Goal: Information Seeking & Learning: Check status

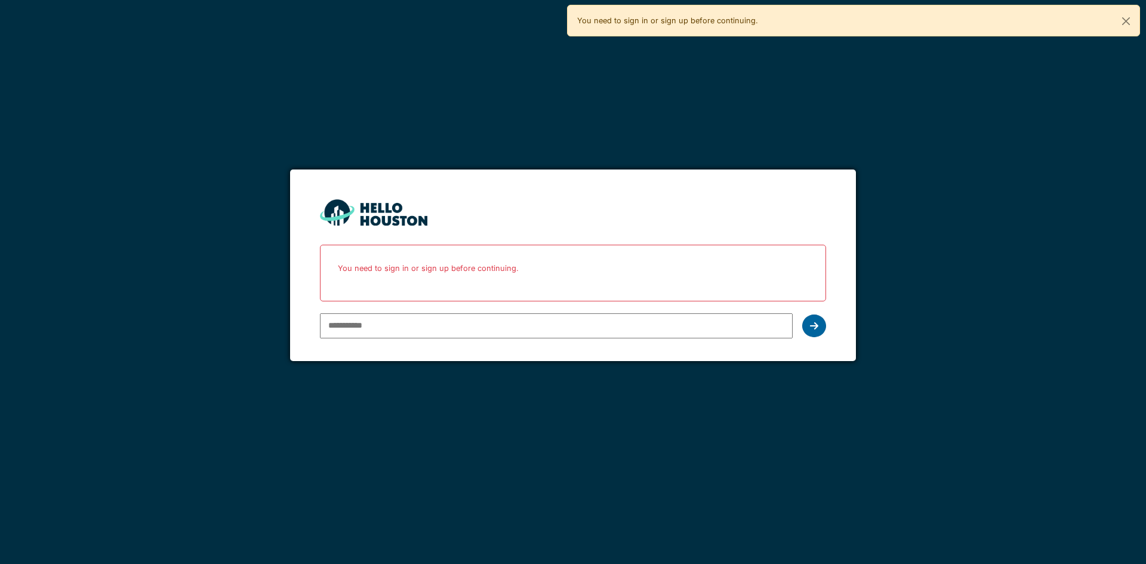
type input "**********"
click at [805, 319] on div at bounding box center [814, 326] width 24 height 23
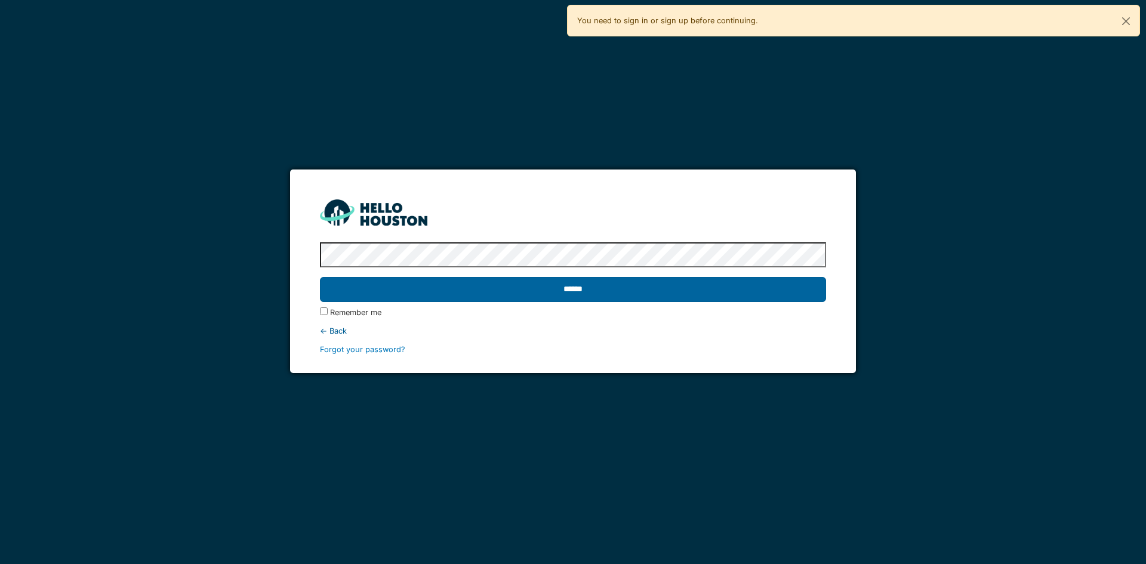
click at [552, 297] on input "******" at bounding box center [573, 289] width 506 height 25
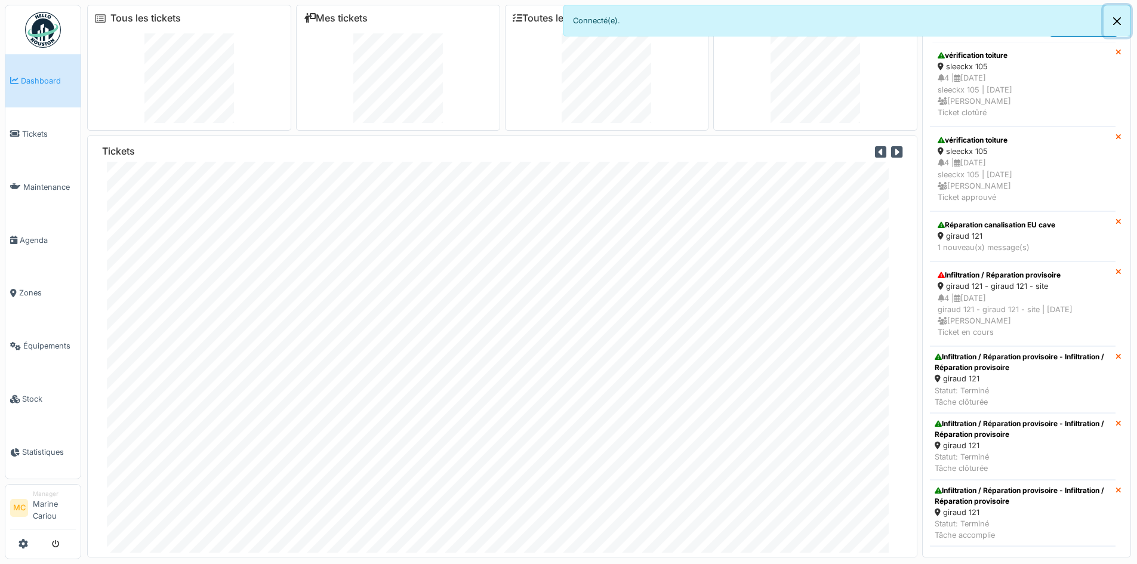
click at [1113, 19] on button "Close" at bounding box center [1117, 21] width 27 height 32
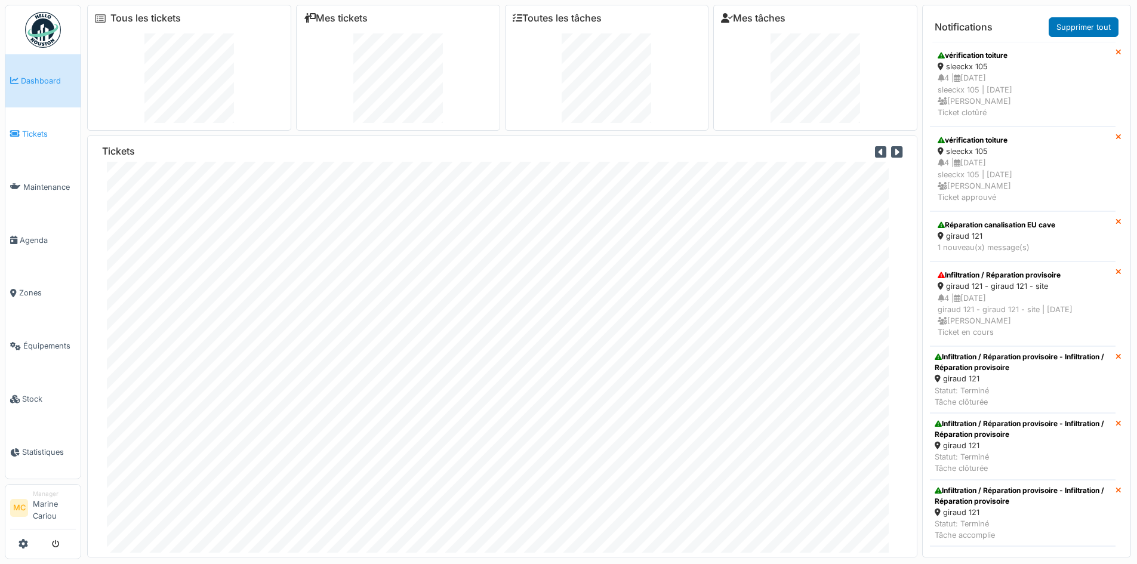
click at [29, 146] on link "Tickets" at bounding box center [42, 133] width 75 height 53
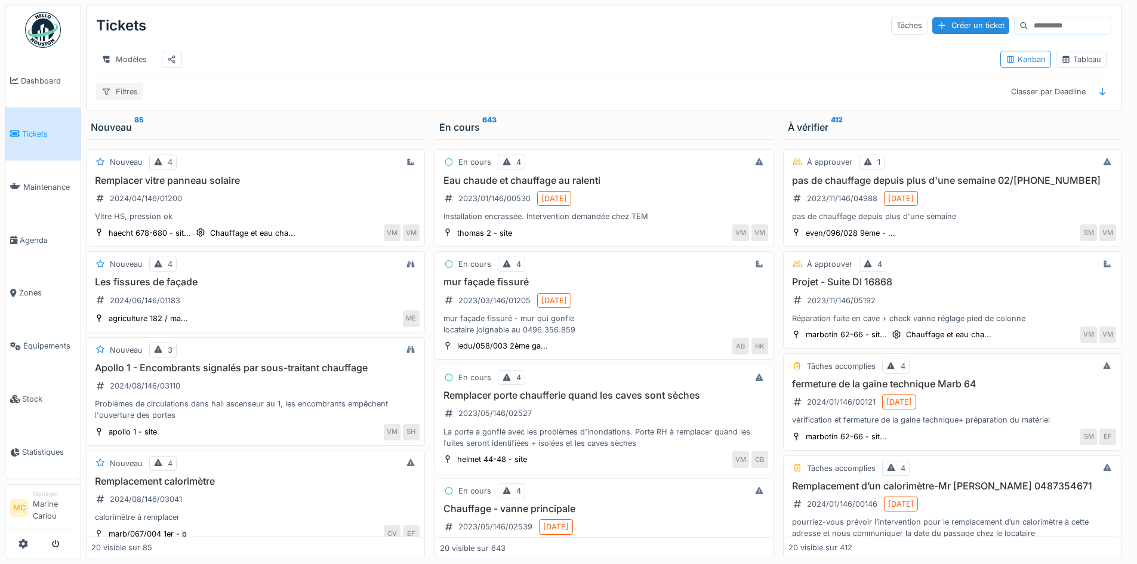
click at [133, 100] on div "Filtres" at bounding box center [119, 91] width 47 height 17
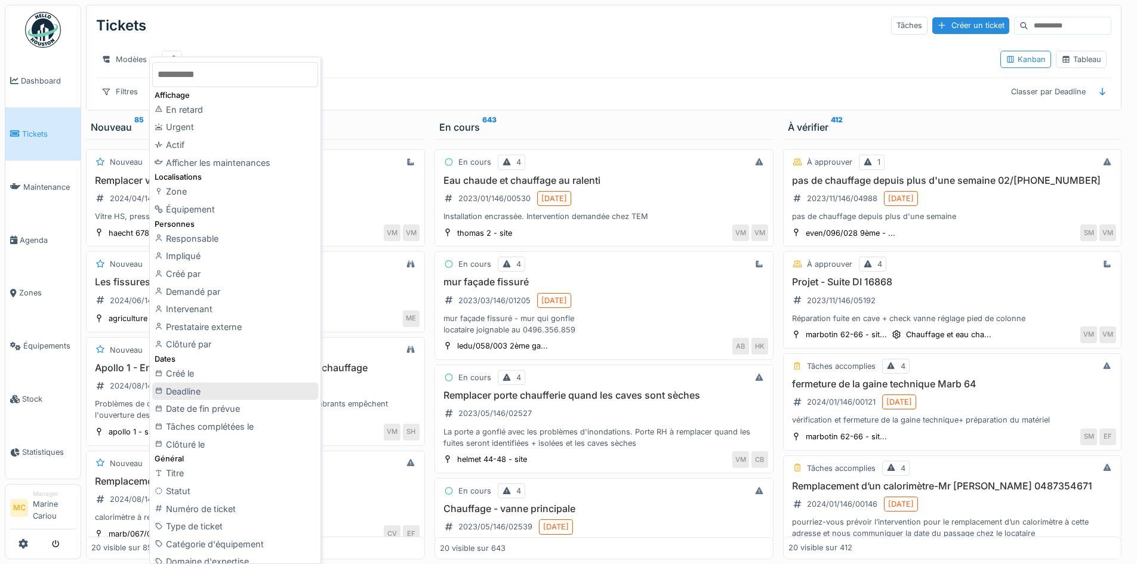
scroll to position [119, 0]
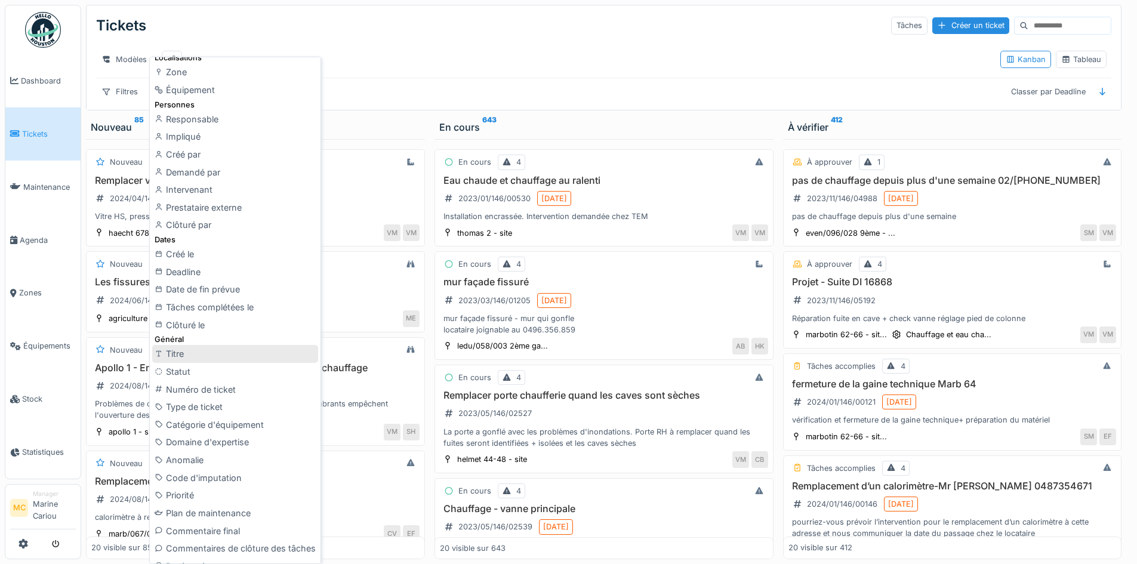
click at [178, 356] on div "Titre" at bounding box center [235, 354] width 166 height 18
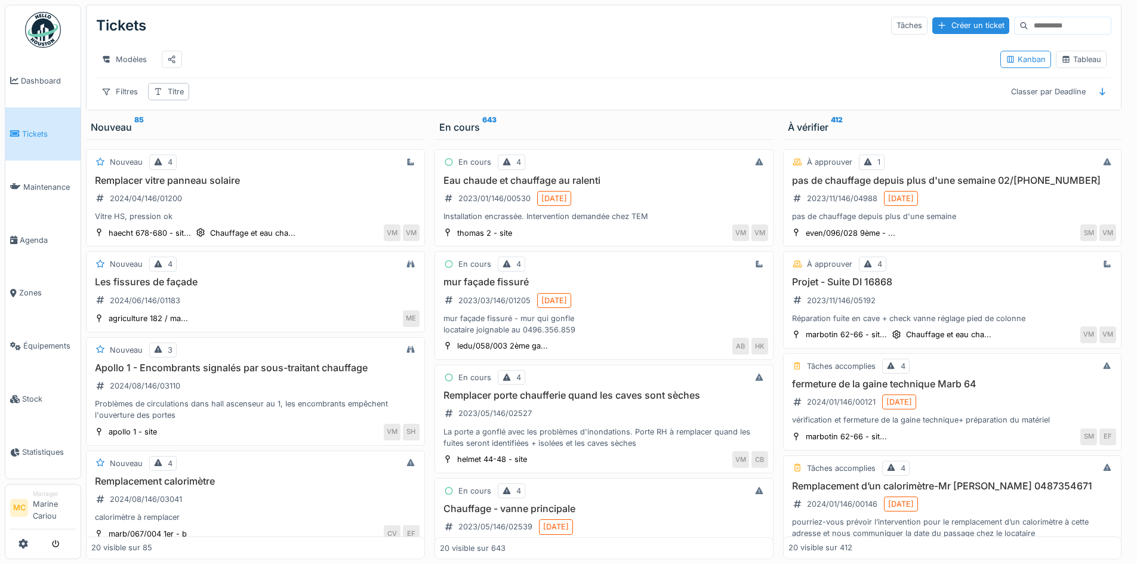
click at [1029, 20] on input at bounding box center [1070, 25] width 82 height 17
type input "******"
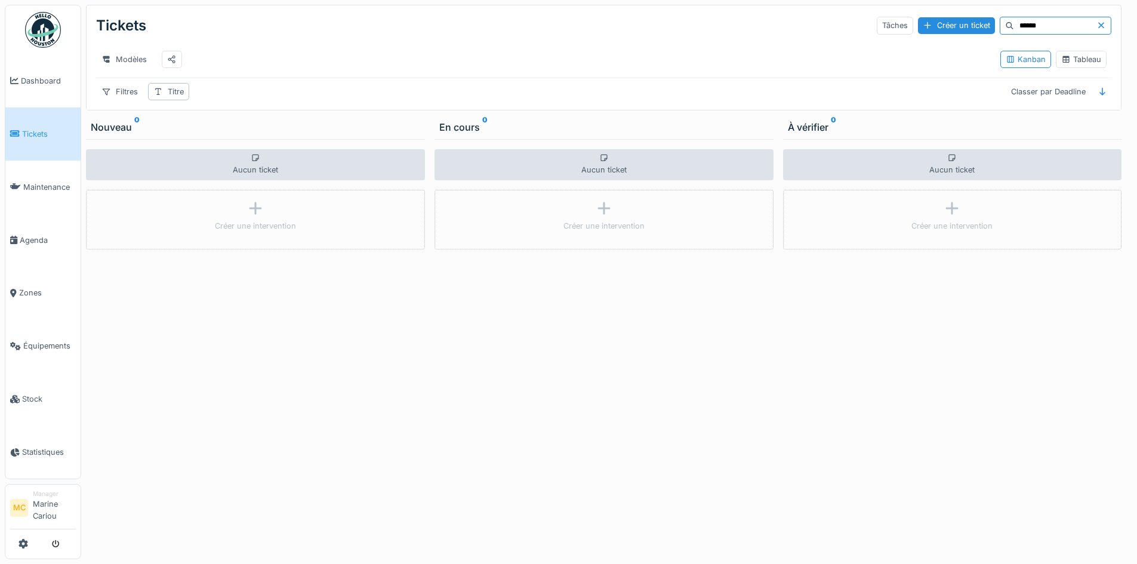
click at [1097, 29] on icon at bounding box center [1102, 25] width 10 height 8
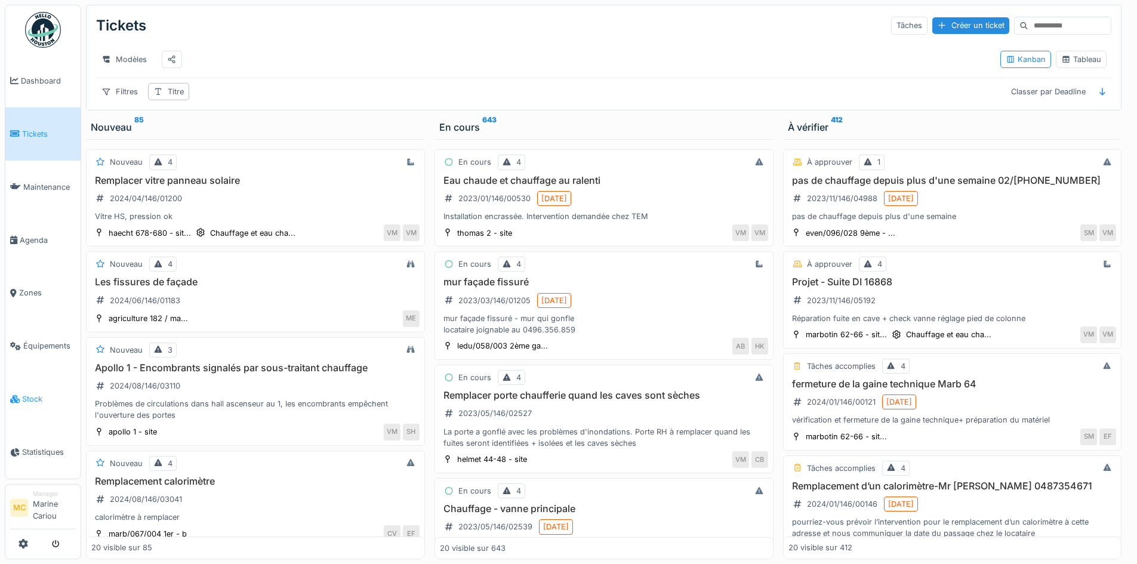
scroll to position [0, 0]
click at [119, 100] on div "Filtres" at bounding box center [119, 91] width 47 height 17
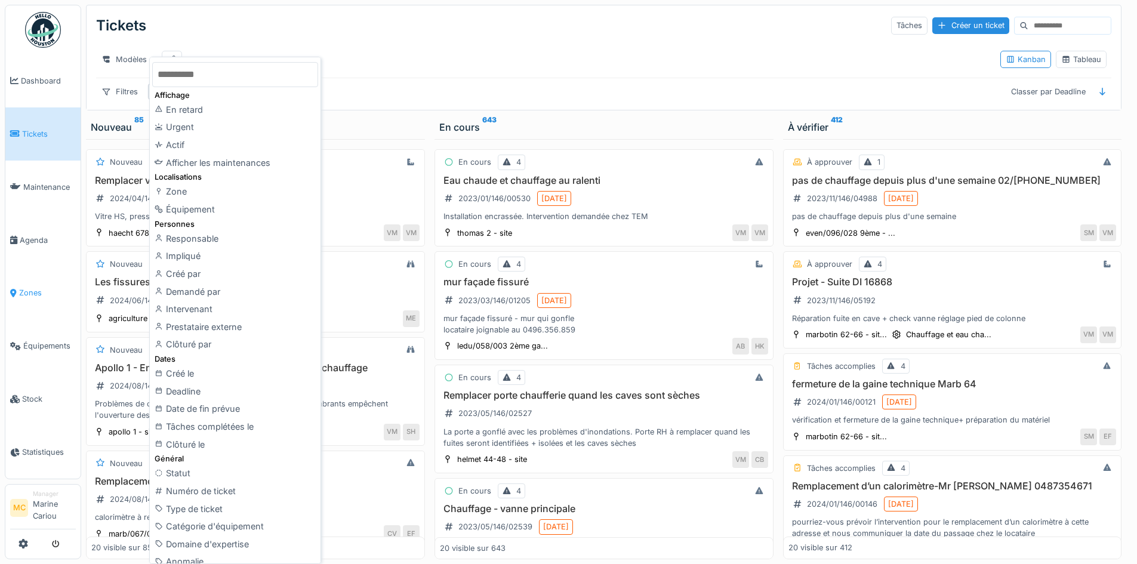
click at [42, 290] on span "Zones" at bounding box center [47, 292] width 57 height 11
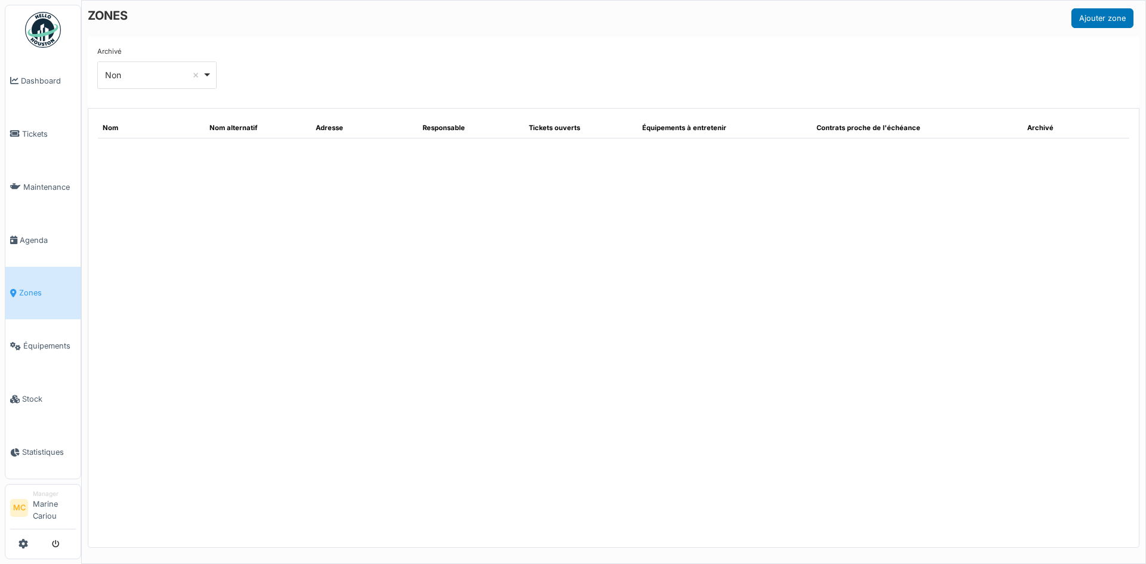
click at [208, 75] on div "Non Remove item" at bounding box center [157, 74] width 109 height 17
select select "***"
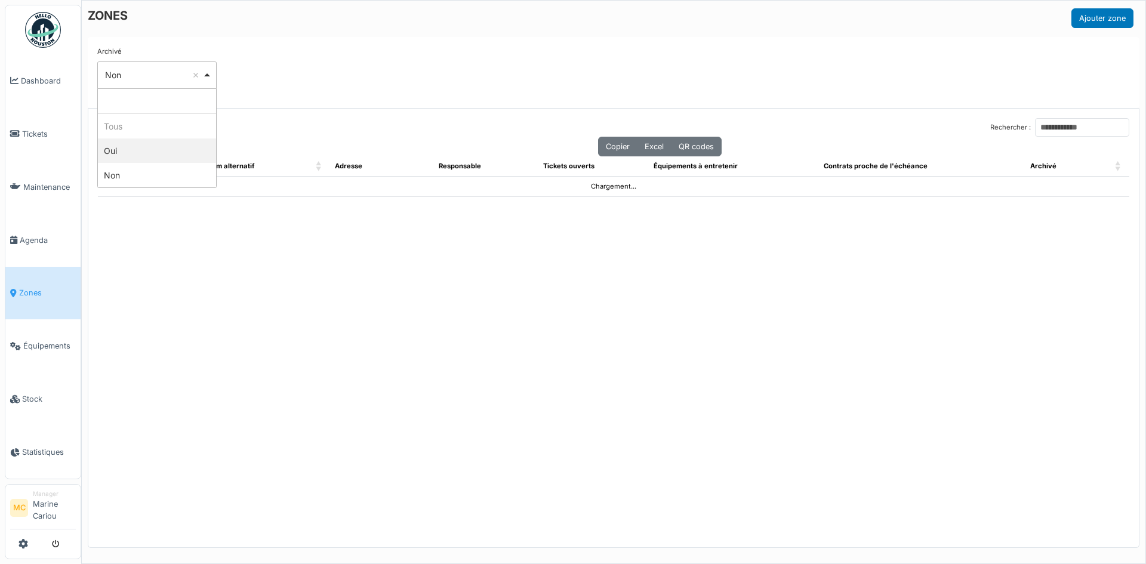
select select "****"
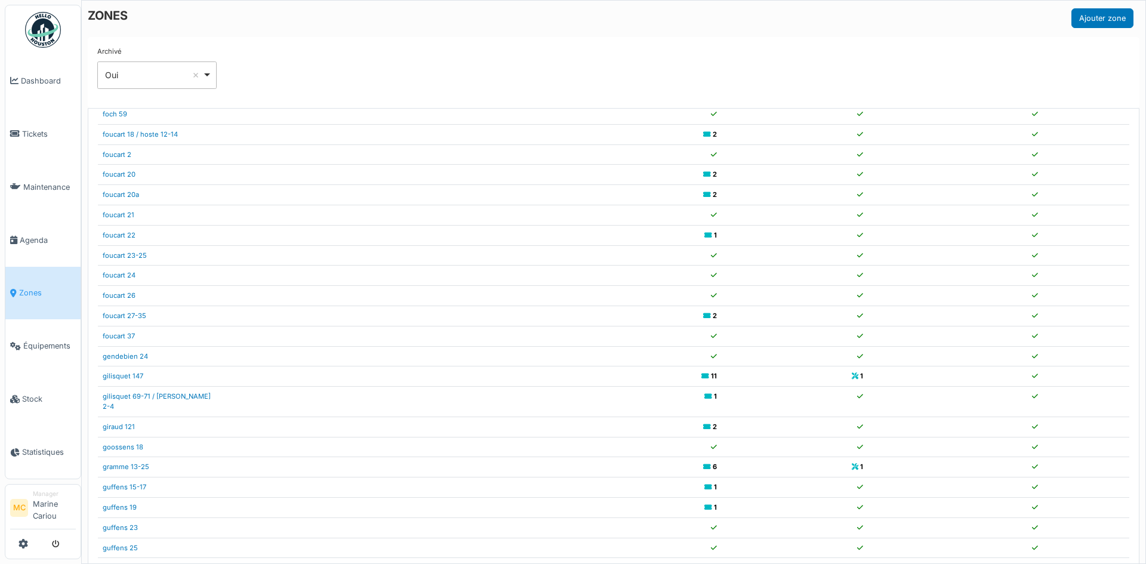
scroll to position [1134, 0]
click at [701, 416] on td "2" at bounding box center [674, 426] width 96 height 20
click at [888, 417] on td at bounding box center [955, 426] width 175 height 20
click at [130, 422] on link "giraud 121" at bounding box center [119, 426] width 32 height 8
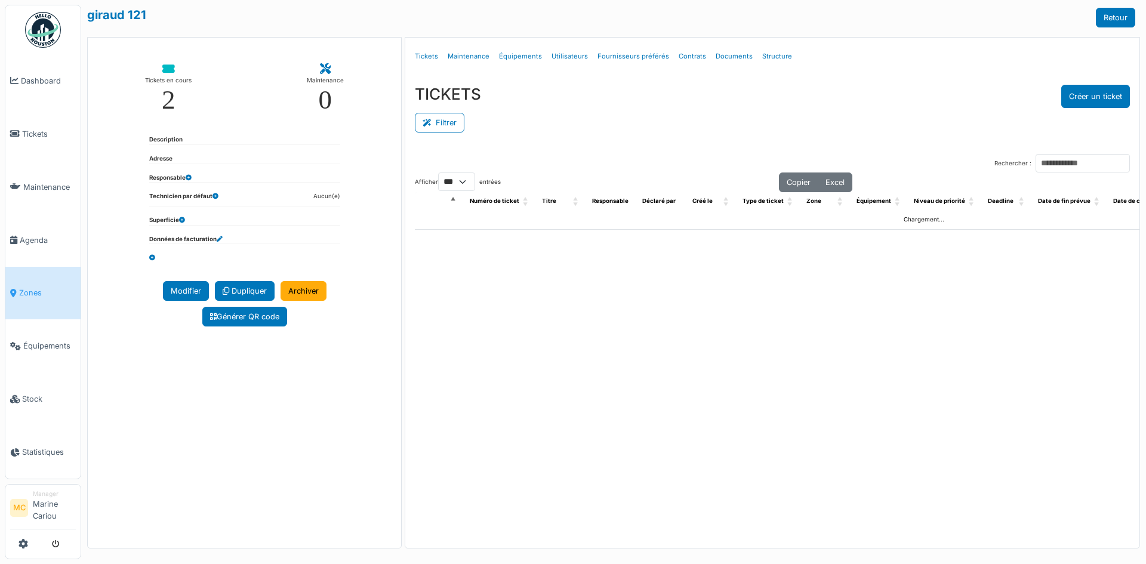
select select "***"
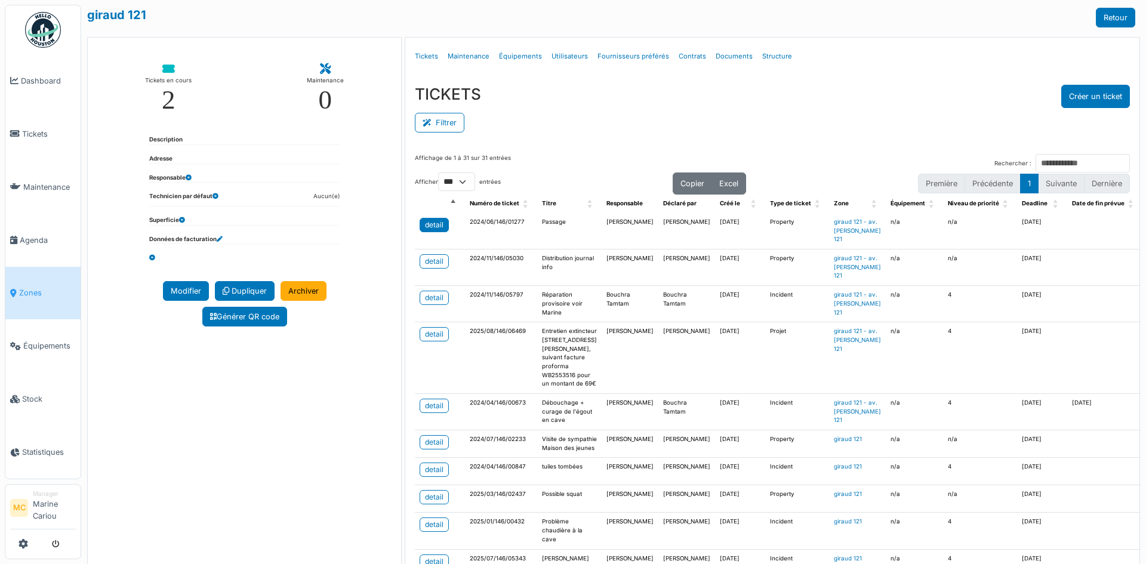
click at [425, 223] on div "detail" at bounding box center [434, 225] width 19 height 11
click at [441, 266] on div "detail" at bounding box center [434, 261] width 19 height 11
click at [429, 303] on div "detail" at bounding box center [434, 298] width 19 height 11
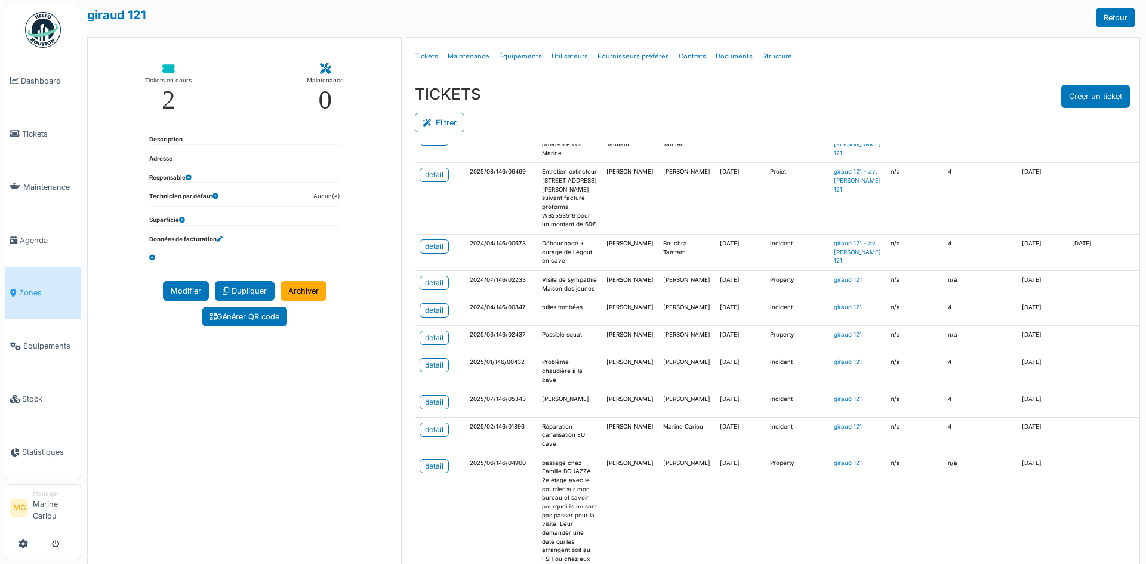
scroll to position [179, 0]
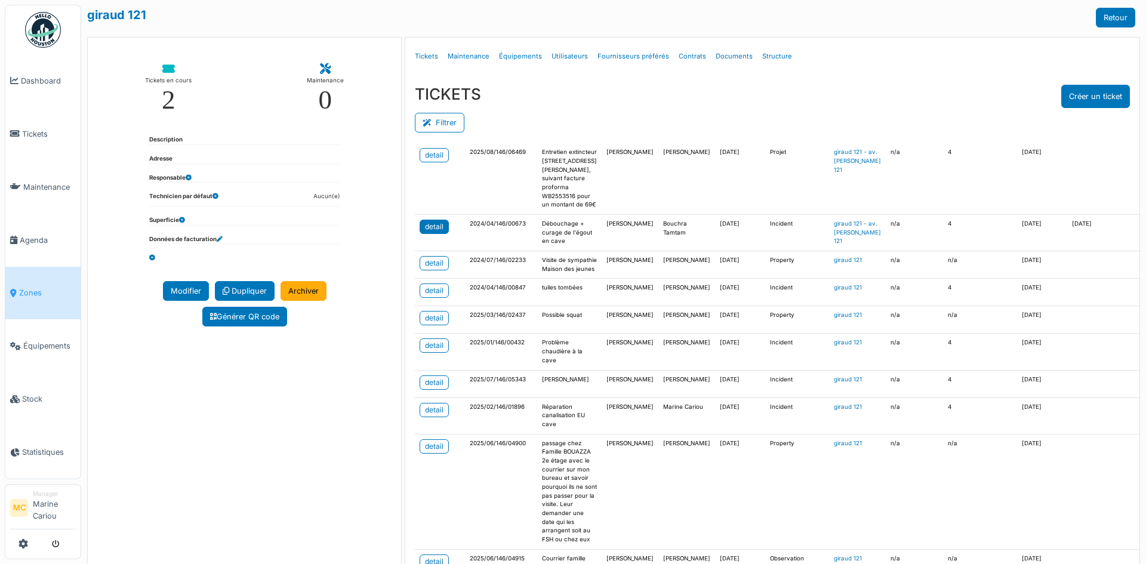
click at [426, 232] on div "detail" at bounding box center [434, 226] width 19 height 11
click at [421, 298] on link "detail" at bounding box center [434, 291] width 29 height 14
click at [428, 324] on div "detail" at bounding box center [434, 318] width 19 height 11
click at [438, 351] on div "detail" at bounding box center [434, 345] width 19 height 11
click at [429, 388] on div "detail" at bounding box center [434, 382] width 19 height 11
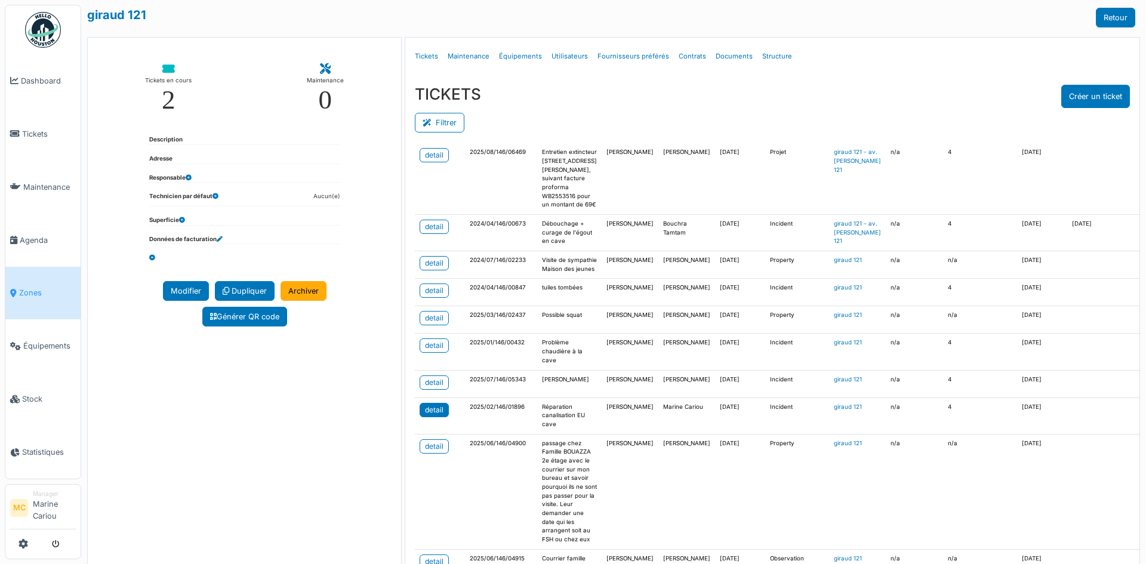
click at [436, 415] on div "detail" at bounding box center [434, 410] width 19 height 11
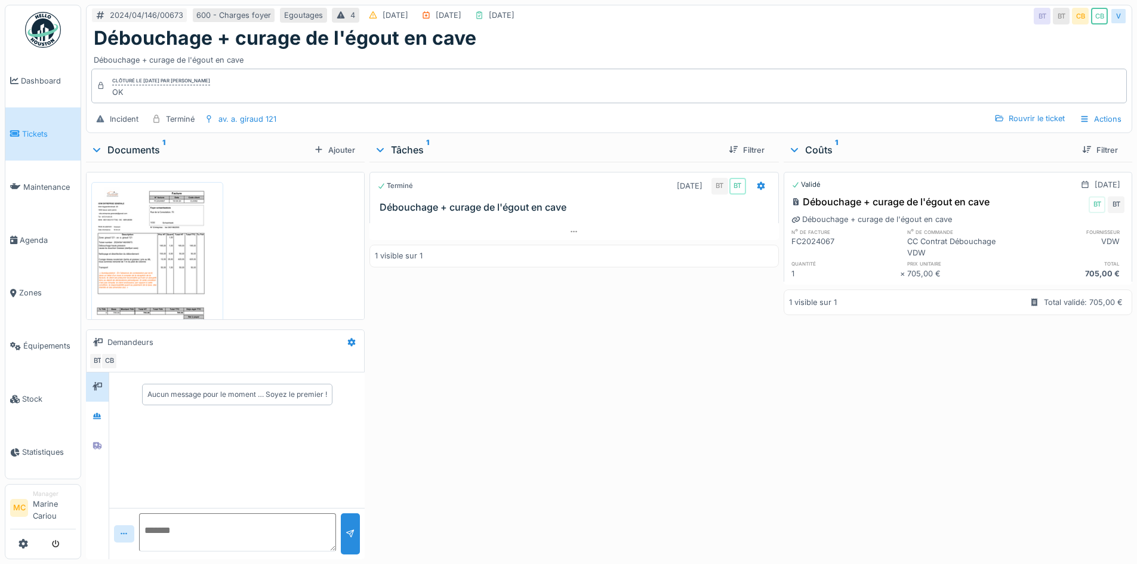
click at [146, 229] on img at bounding box center [157, 266] width 126 height 163
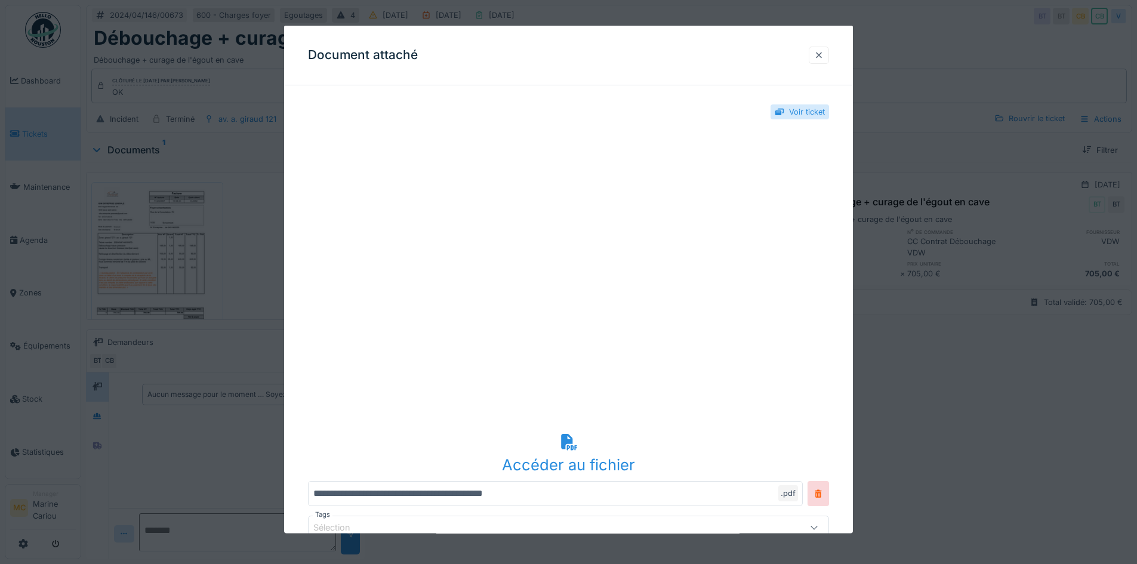
click at [817, 50] on div at bounding box center [819, 54] width 20 height 17
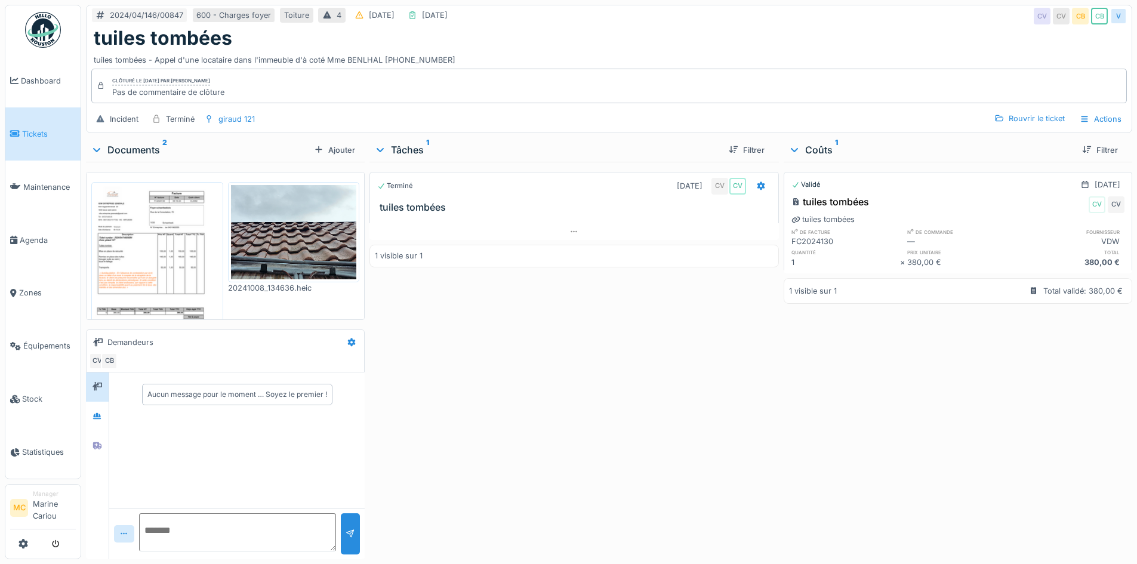
click at [164, 241] on img at bounding box center [157, 266] width 126 height 163
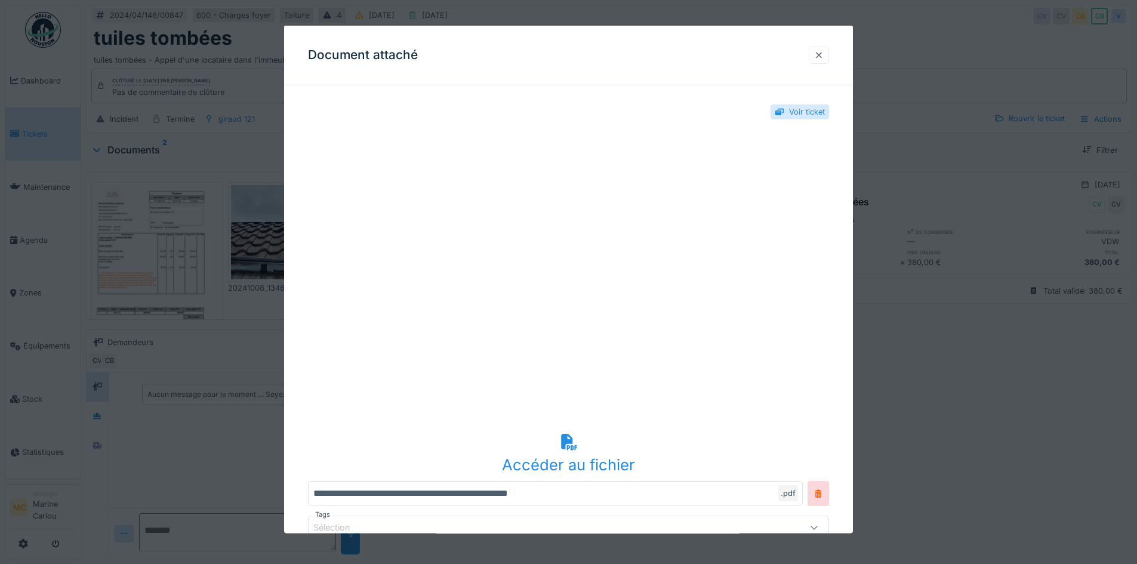
click at [815, 51] on div at bounding box center [819, 54] width 20 height 17
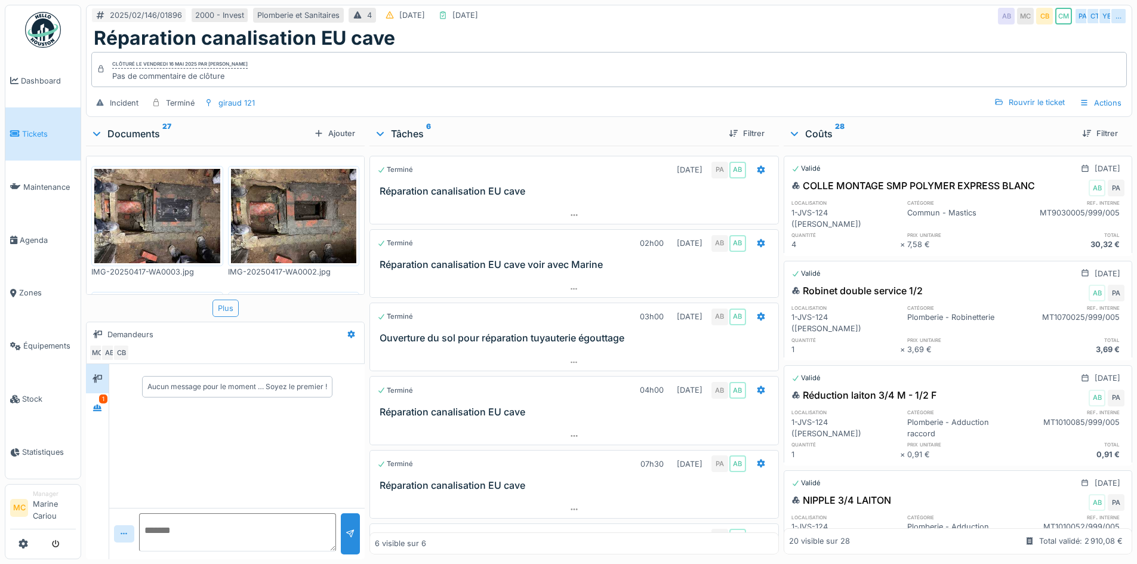
click at [225, 304] on div "Plus" at bounding box center [226, 308] width 26 height 17
